Goal: Obtain resource: Download file/media

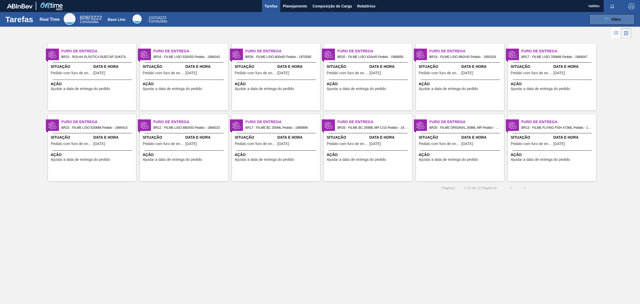
click at [604, 19] on icon "089F7B8B-B2A5-4AFE-B5C0-19BA573D28AC" at bounding box center [606, 19] width 6 height 6
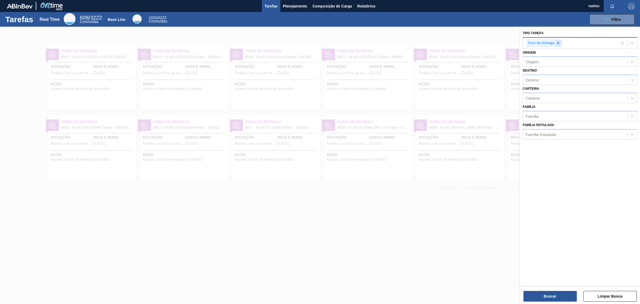
click at [559, 41] on icon at bounding box center [559, 43] width 4 height 4
click at [404, 187] on div at bounding box center [320, 179] width 640 height 304
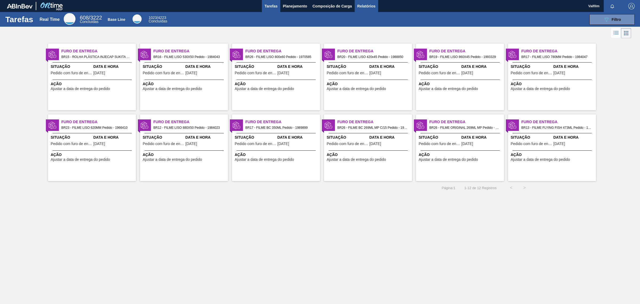
click at [362, 4] on span "Relatórios" at bounding box center [366, 6] width 18 height 6
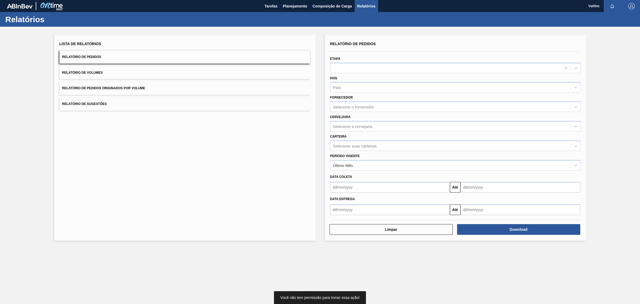
click at [372, 170] on div "Data coleta Até" at bounding box center [455, 181] width 255 height 22
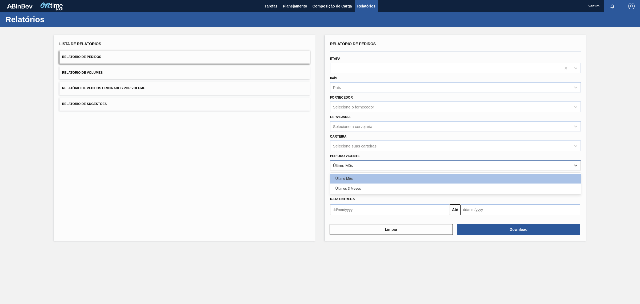
click at [369, 166] on div "Último Mês" at bounding box center [451, 165] width 240 height 8
click at [366, 189] on div "Últimos 3 Meses" at bounding box center [455, 188] width 251 height 10
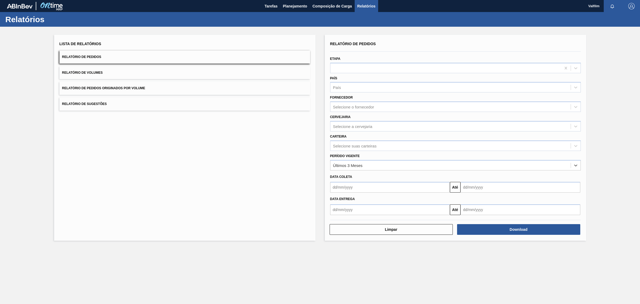
drag, startPoint x: 363, startPoint y: 164, endPoint x: 366, endPoint y: 169, distance: 5.9
click at [363, 165] on div "Últimos 3 Meses" at bounding box center [451, 165] width 240 height 8
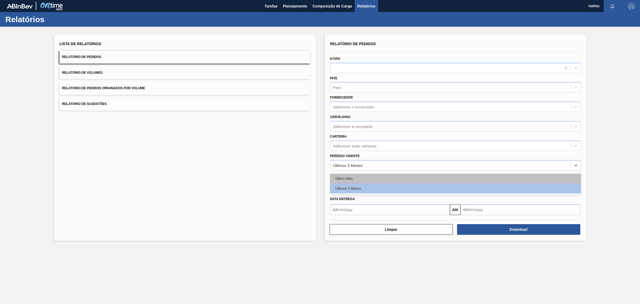
click at [368, 178] on div "Último Mês" at bounding box center [455, 178] width 251 height 10
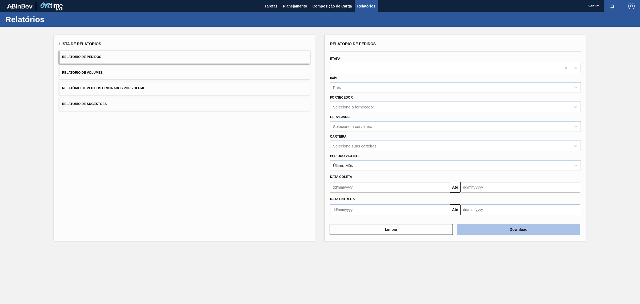
click at [501, 227] on button "Download" at bounding box center [518, 229] width 123 height 11
